Goal: Task Accomplishment & Management: Complete application form

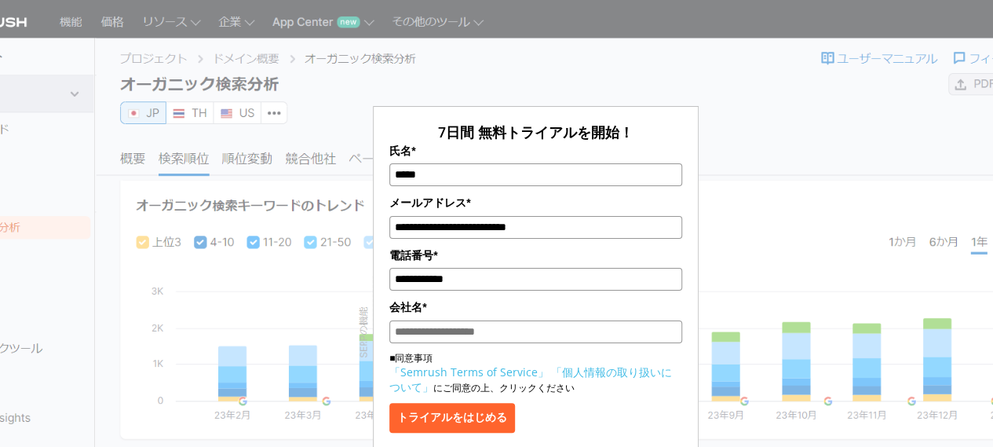
click at [467, 334] on input "会社名*" at bounding box center [535, 331] width 293 height 23
paste input "**********"
type input "**********"
click at [449, 410] on button "トライアルをはじめる" at bounding box center [452, 418] width 126 height 30
